Goal: Navigation & Orientation: Find specific page/section

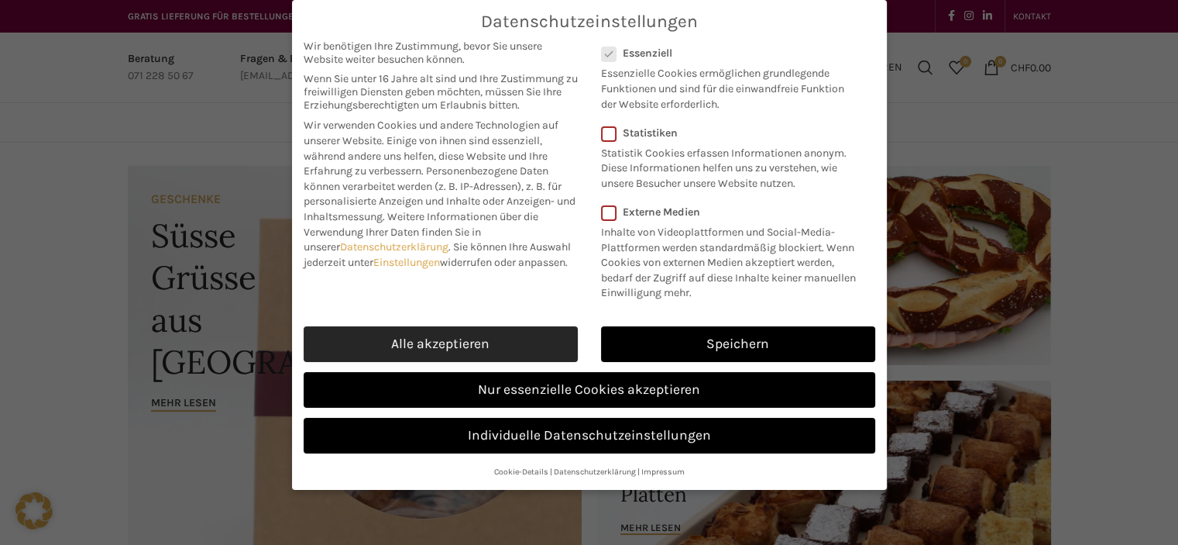
click at [467, 334] on link "Alle akzeptieren" at bounding box center [441, 344] width 274 height 36
checkbox input "true"
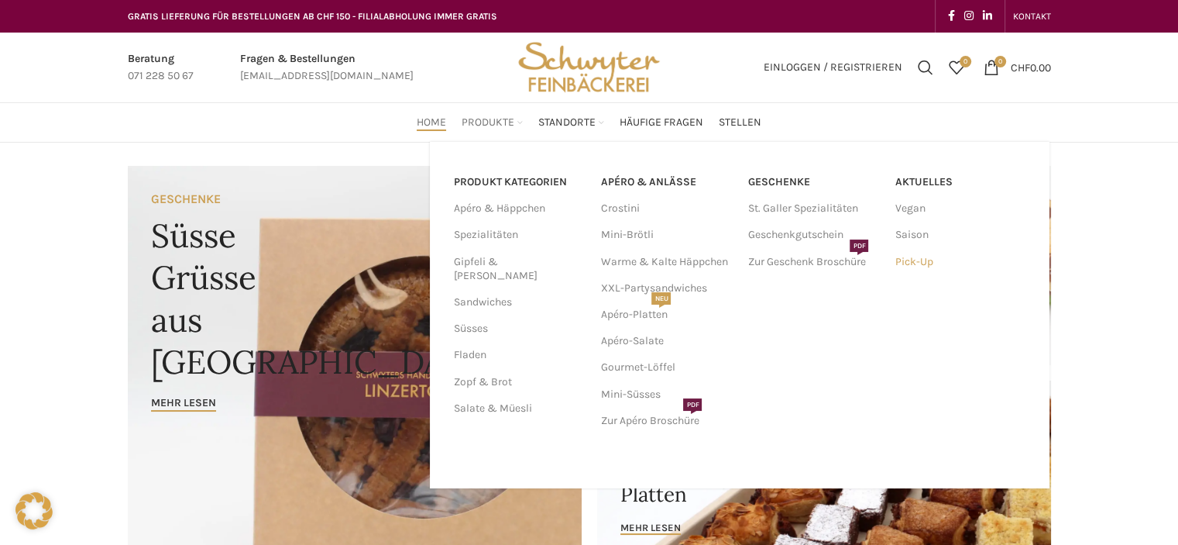
click at [912, 263] on link "Pick-Up" at bounding box center [961, 262] width 132 height 26
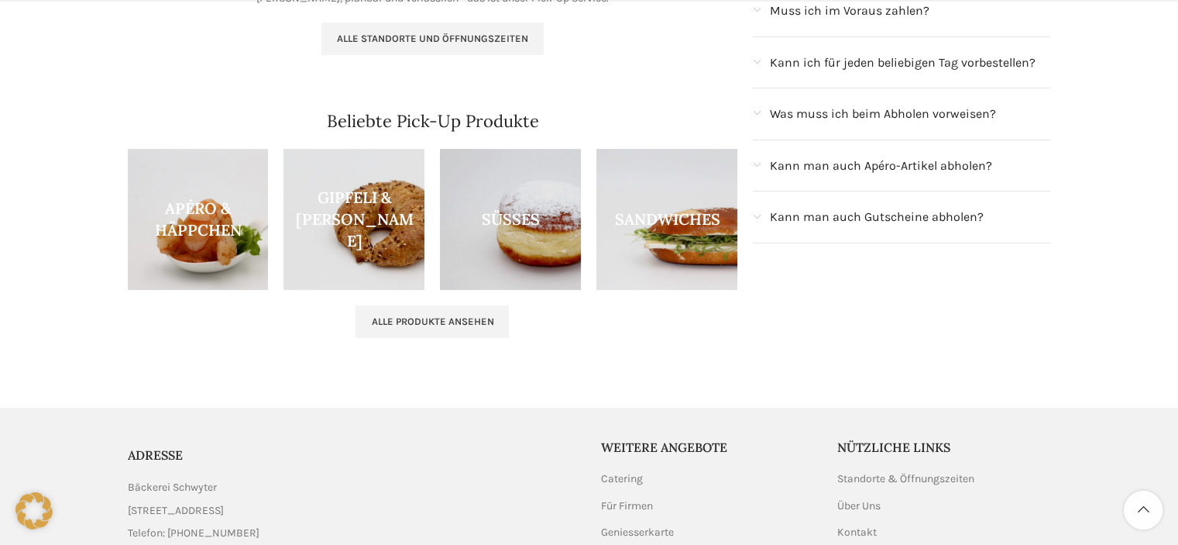
scroll to position [465, 0]
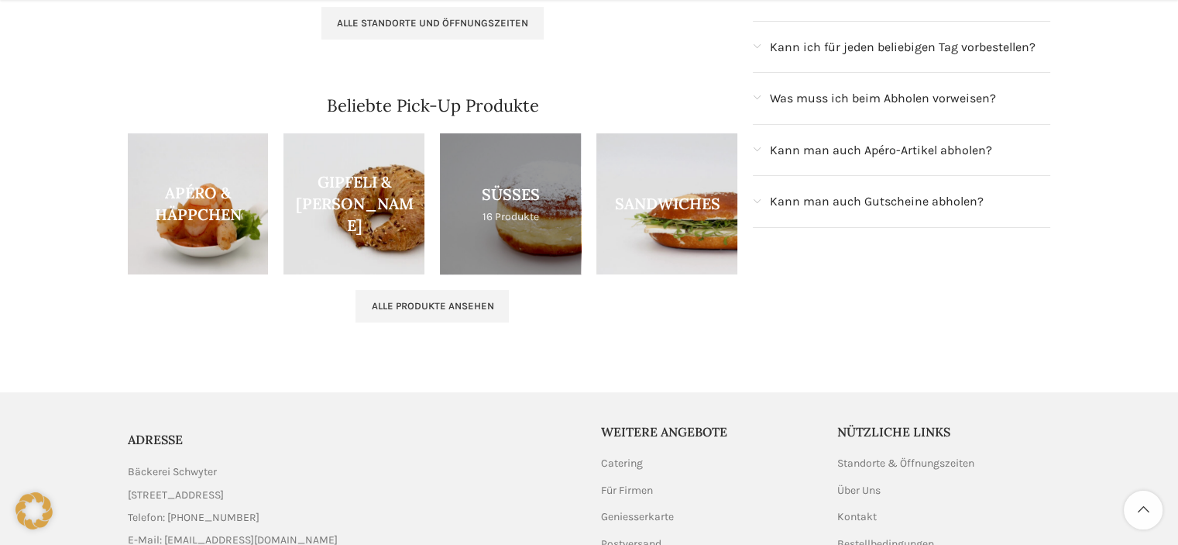
click at [510, 184] on link "Product category sussgeback" at bounding box center [510, 203] width 141 height 141
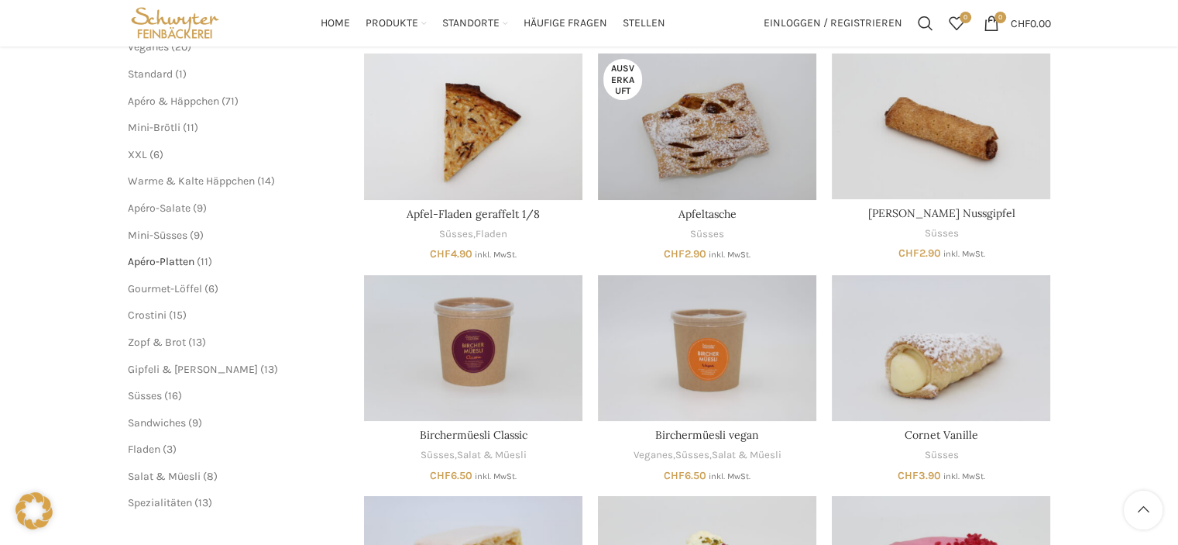
scroll to position [155, 0]
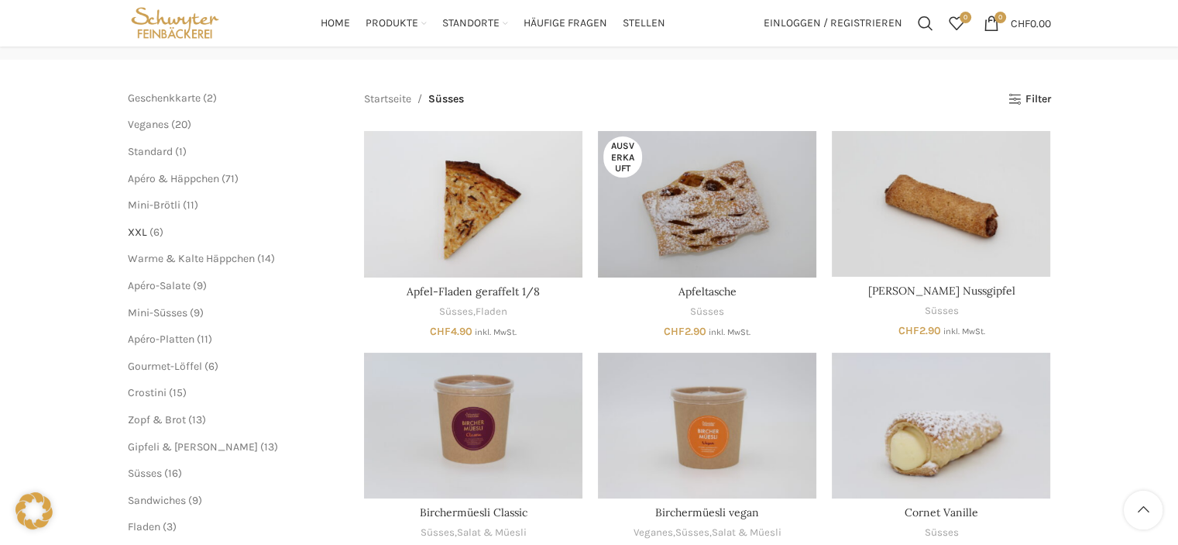
click at [133, 229] on span "XXL" at bounding box center [137, 231] width 19 height 13
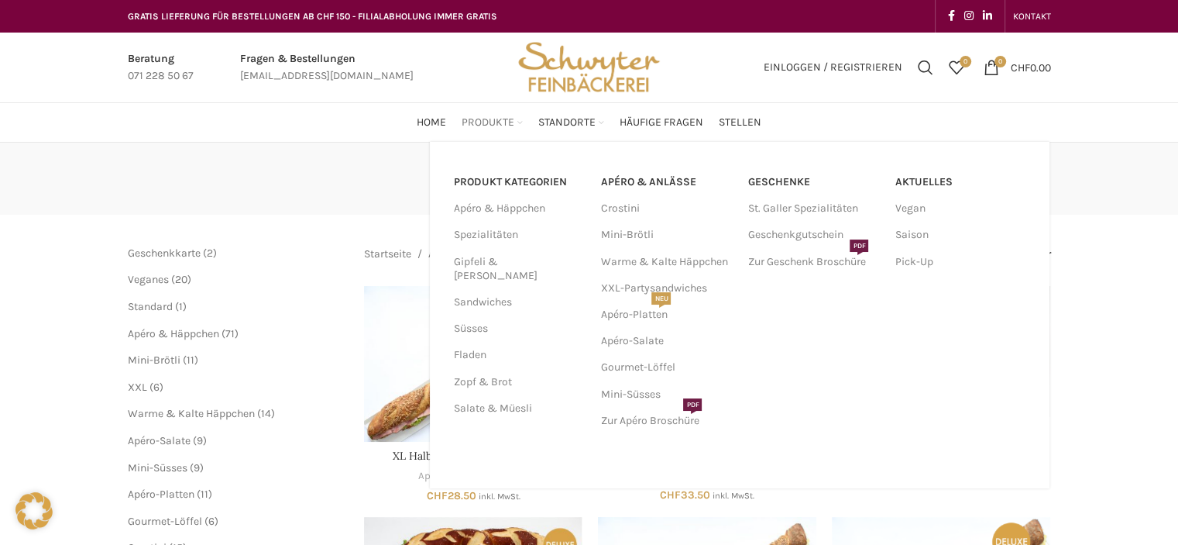
click at [493, 115] on span "Produkte" at bounding box center [488, 122] width 53 height 15
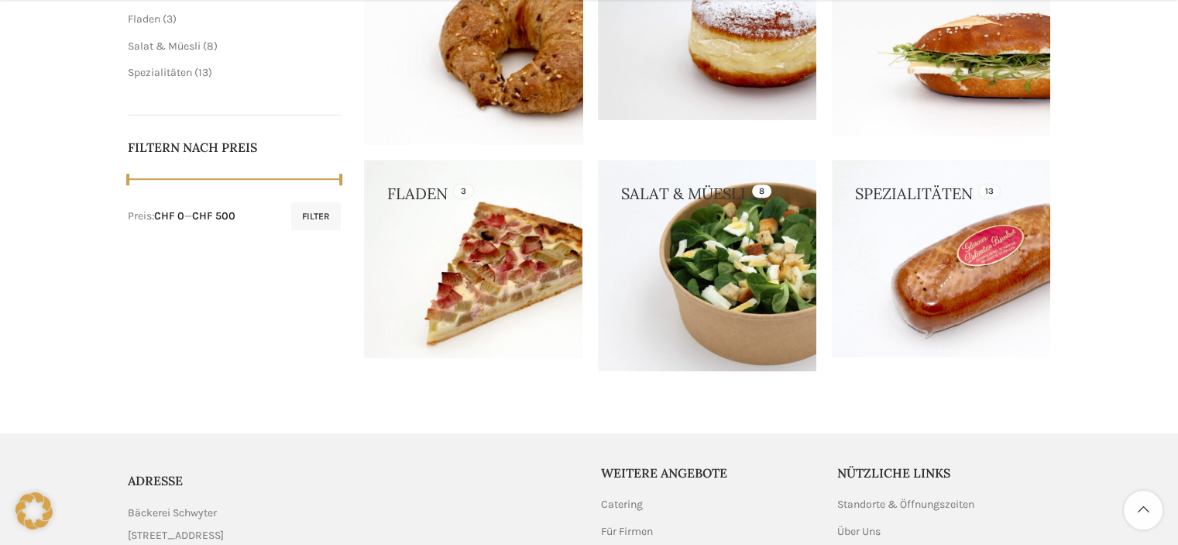
scroll to position [697, 0]
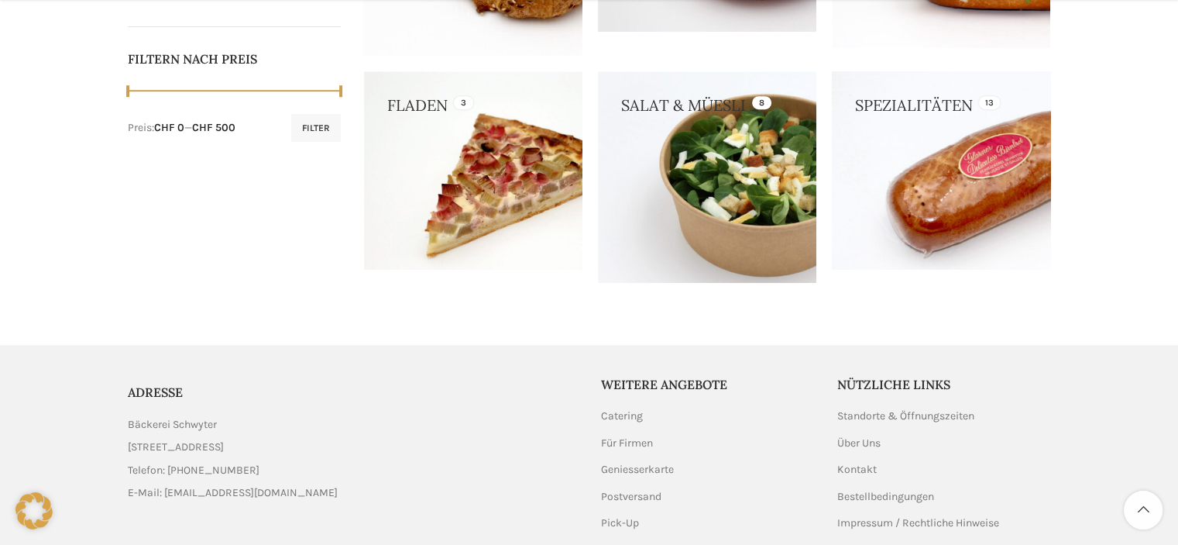
click at [940, 187] on link at bounding box center [941, 170] width 218 height 198
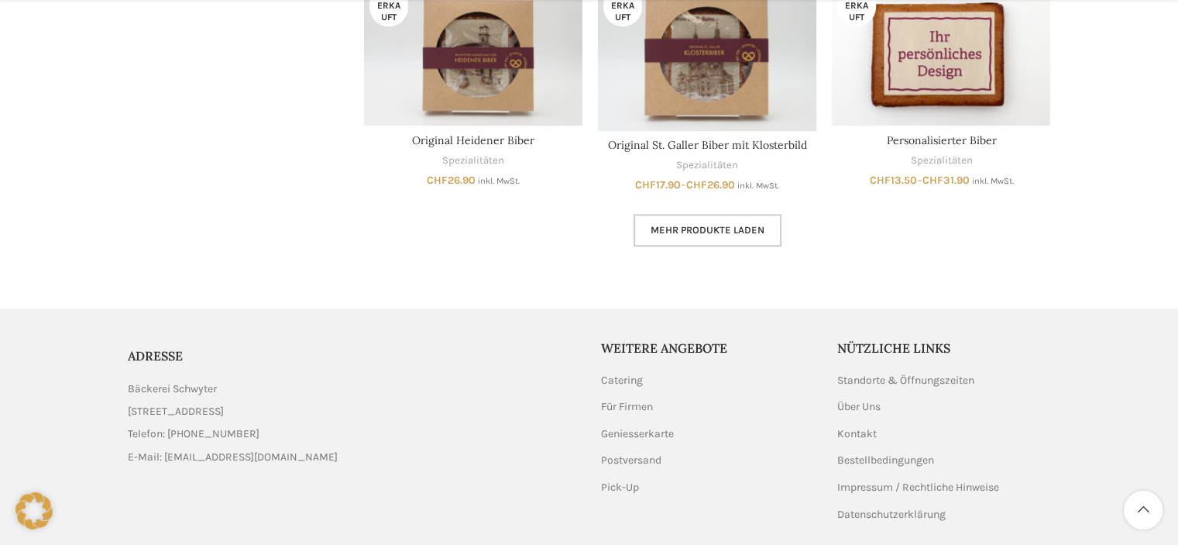
scroll to position [1203, 0]
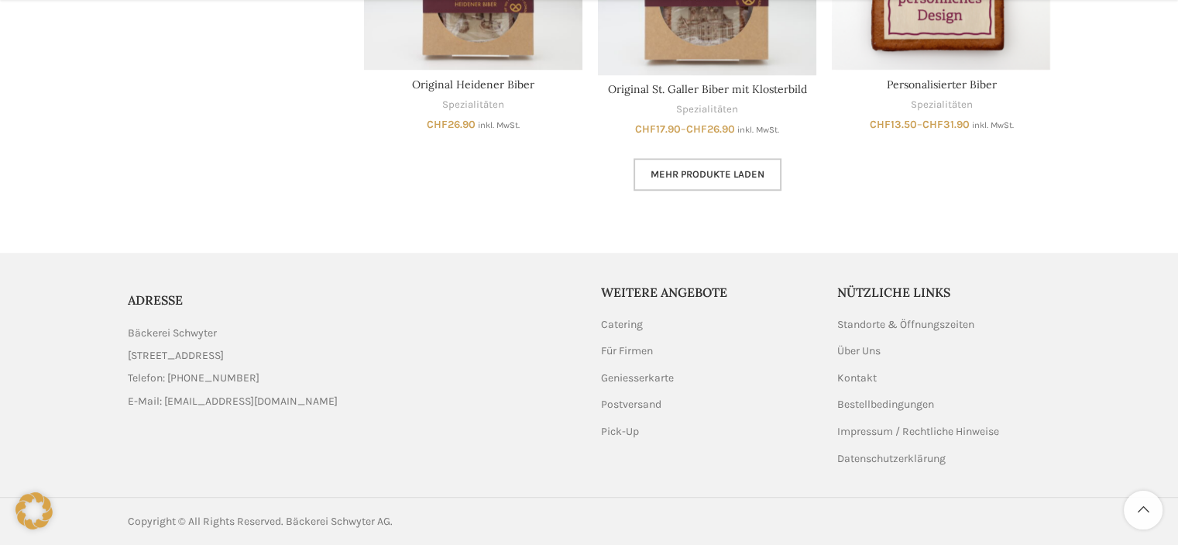
click at [693, 182] on link "Mehr Produkte laden" at bounding box center [708, 174] width 148 height 33
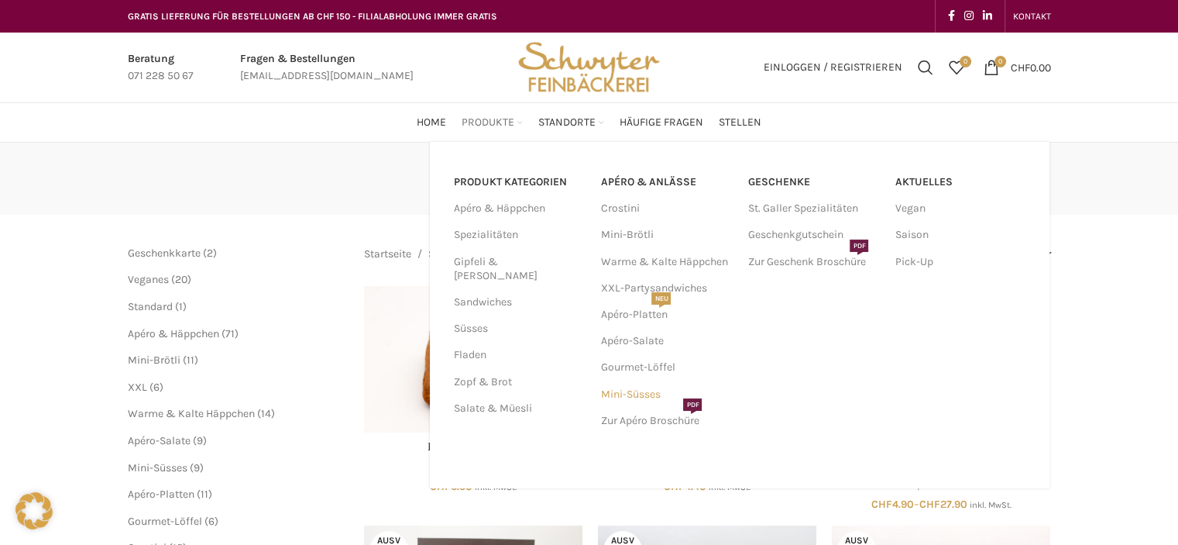
click at [616, 392] on link "Mini-Süsses" at bounding box center [666, 394] width 132 height 26
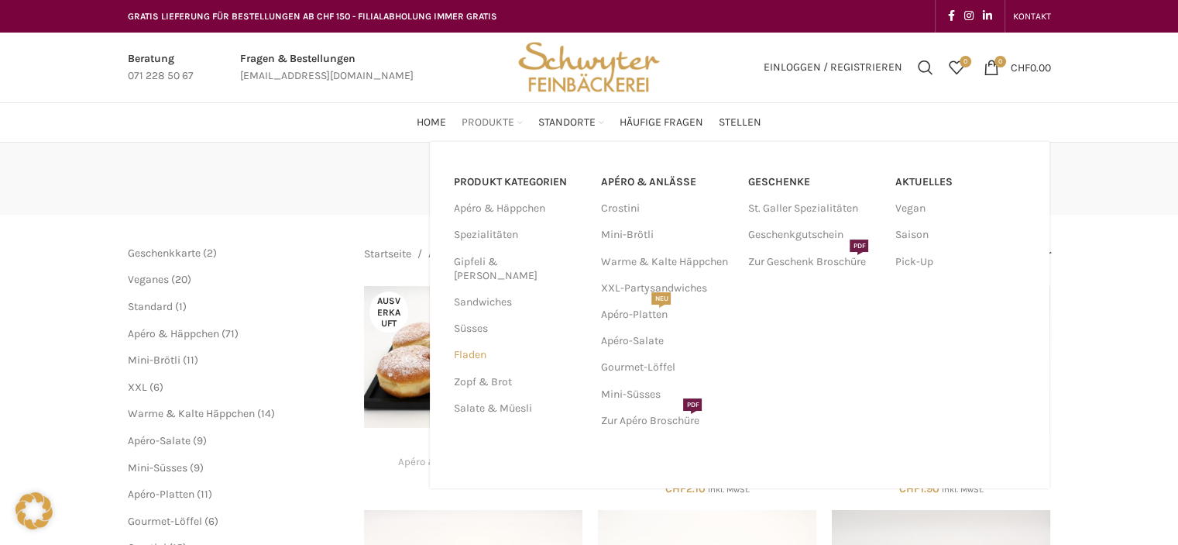
click at [472, 342] on link "Fladen" at bounding box center [517, 355] width 129 height 26
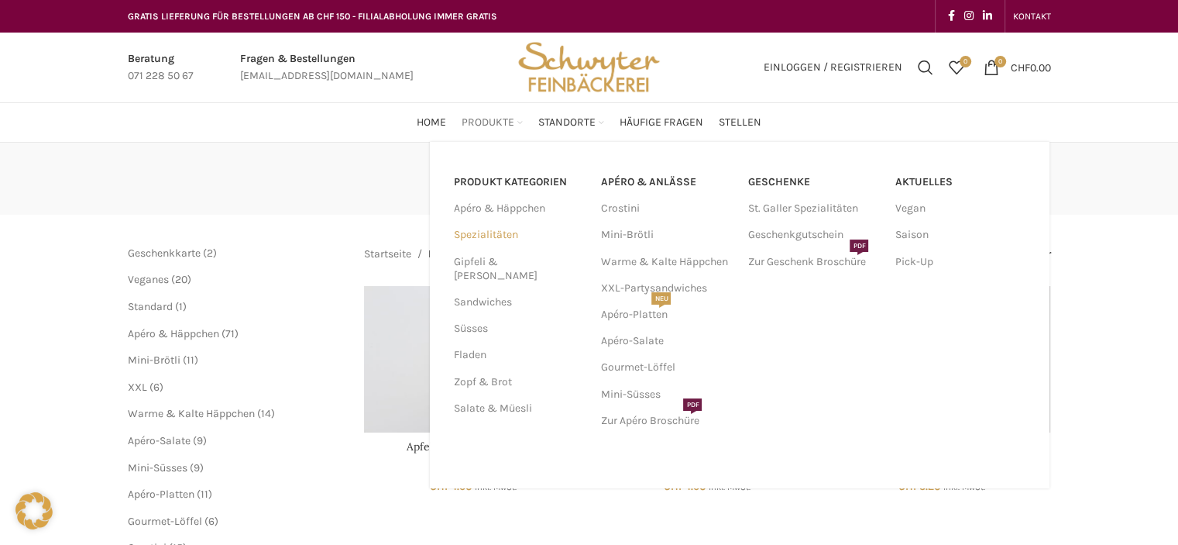
click at [474, 229] on link "Spezialitäten" at bounding box center [517, 235] width 129 height 26
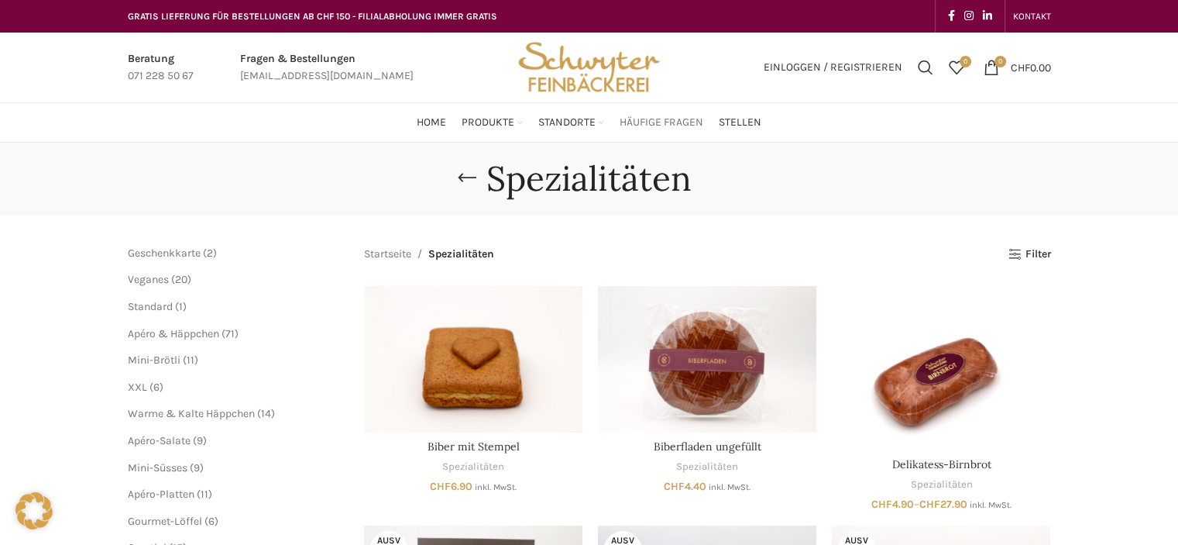
click at [654, 124] on span "Häufige Fragen" at bounding box center [662, 122] width 84 height 15
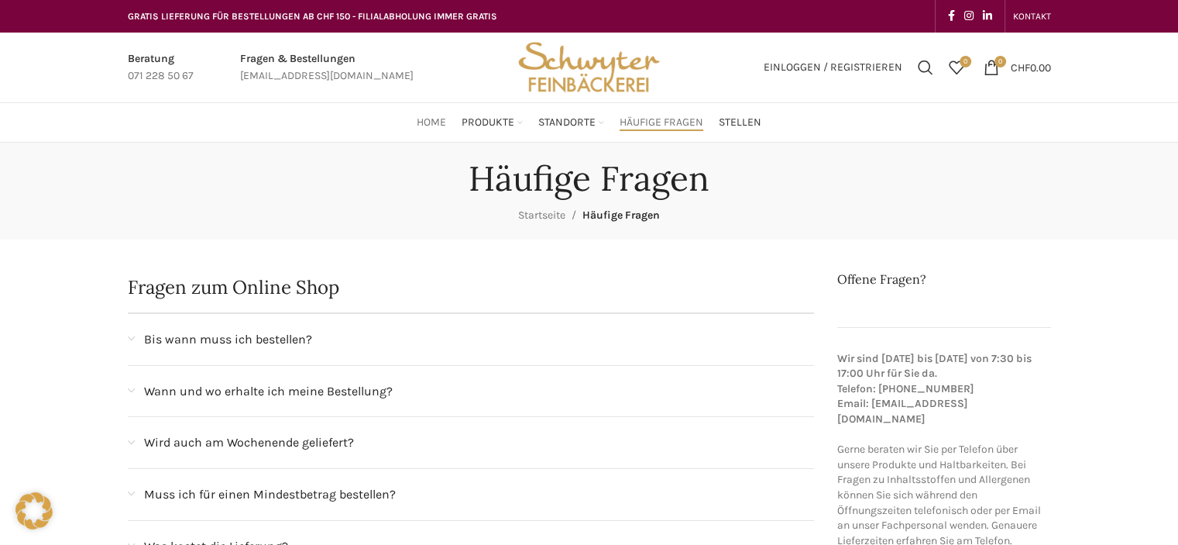
click at [429, 119] on span "Home" at bounding box center [431, 122] width 29 height 15
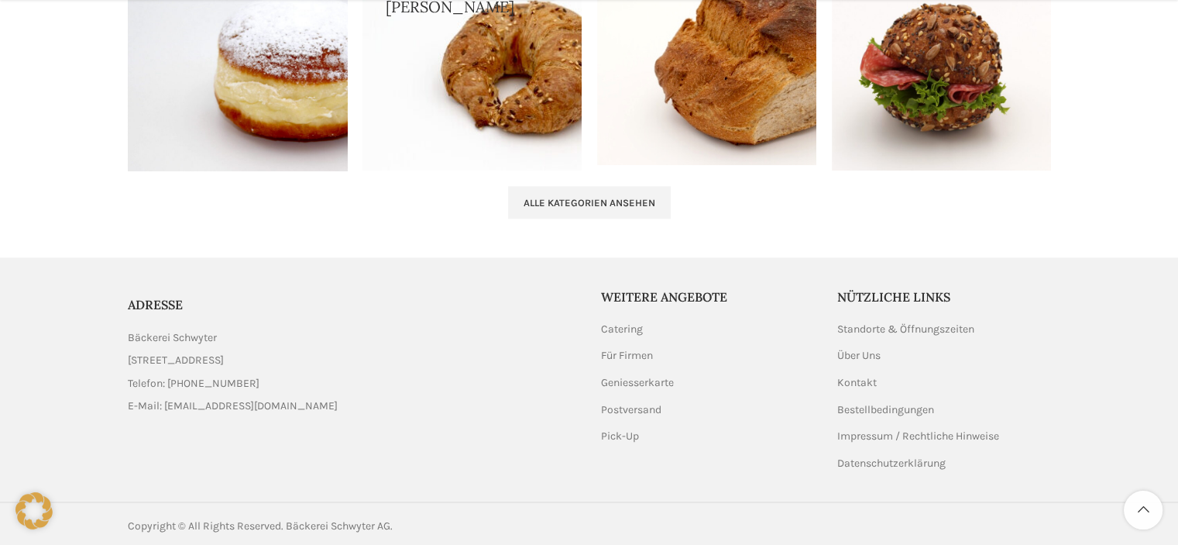
scroll to position [1726, 0]
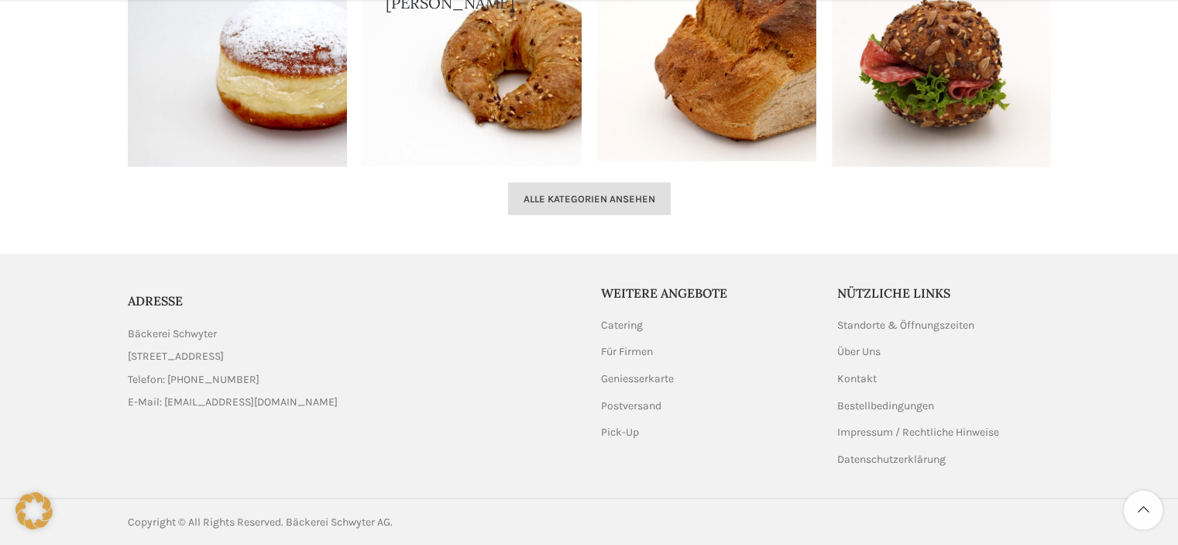
click at [561, 195] on span "Alle Kategorien ansehen" at bounding box center [590, 199] width 132 height 12
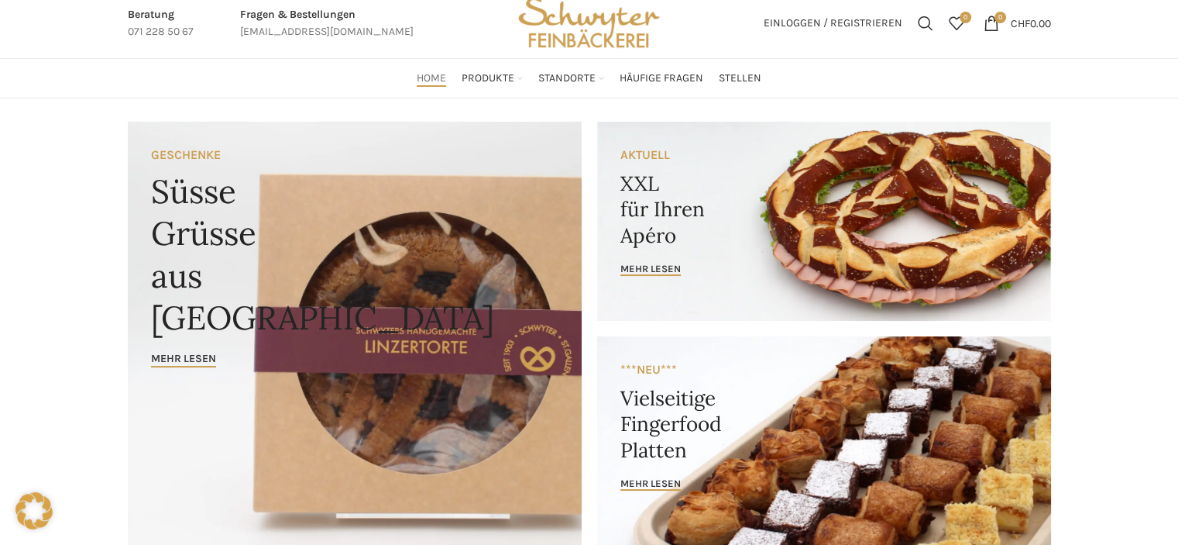
scroll to position [0, 0]
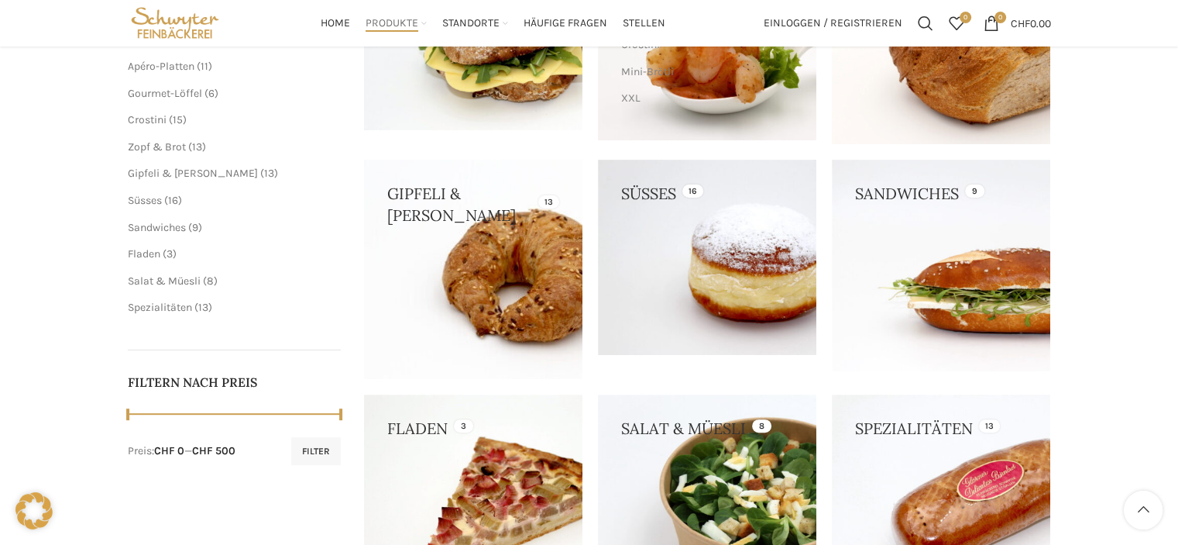
scroll to position [247, 0]
